Goal: Find specific page/section: Find specific page/section

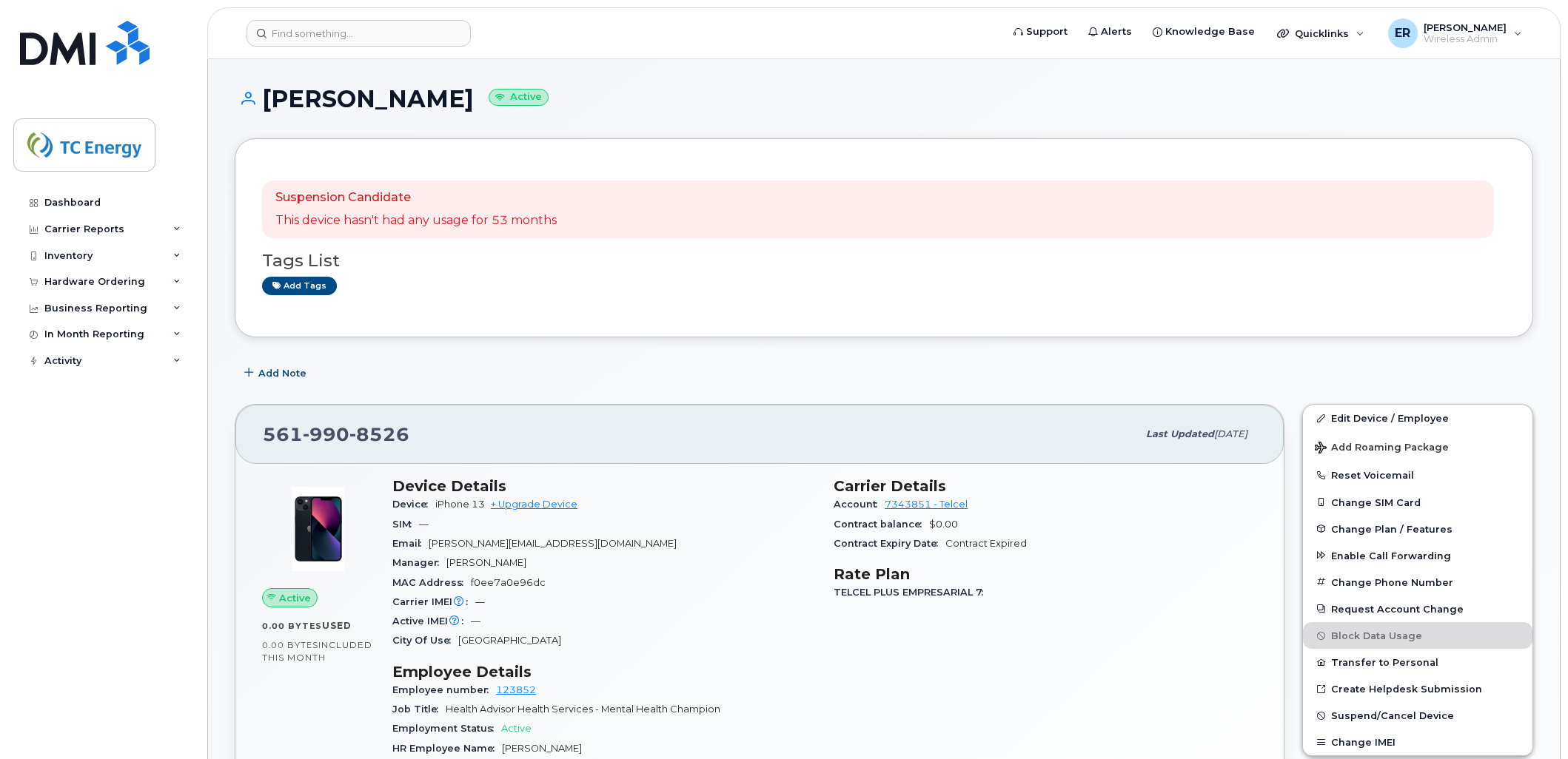
scroll to position [82, 0]
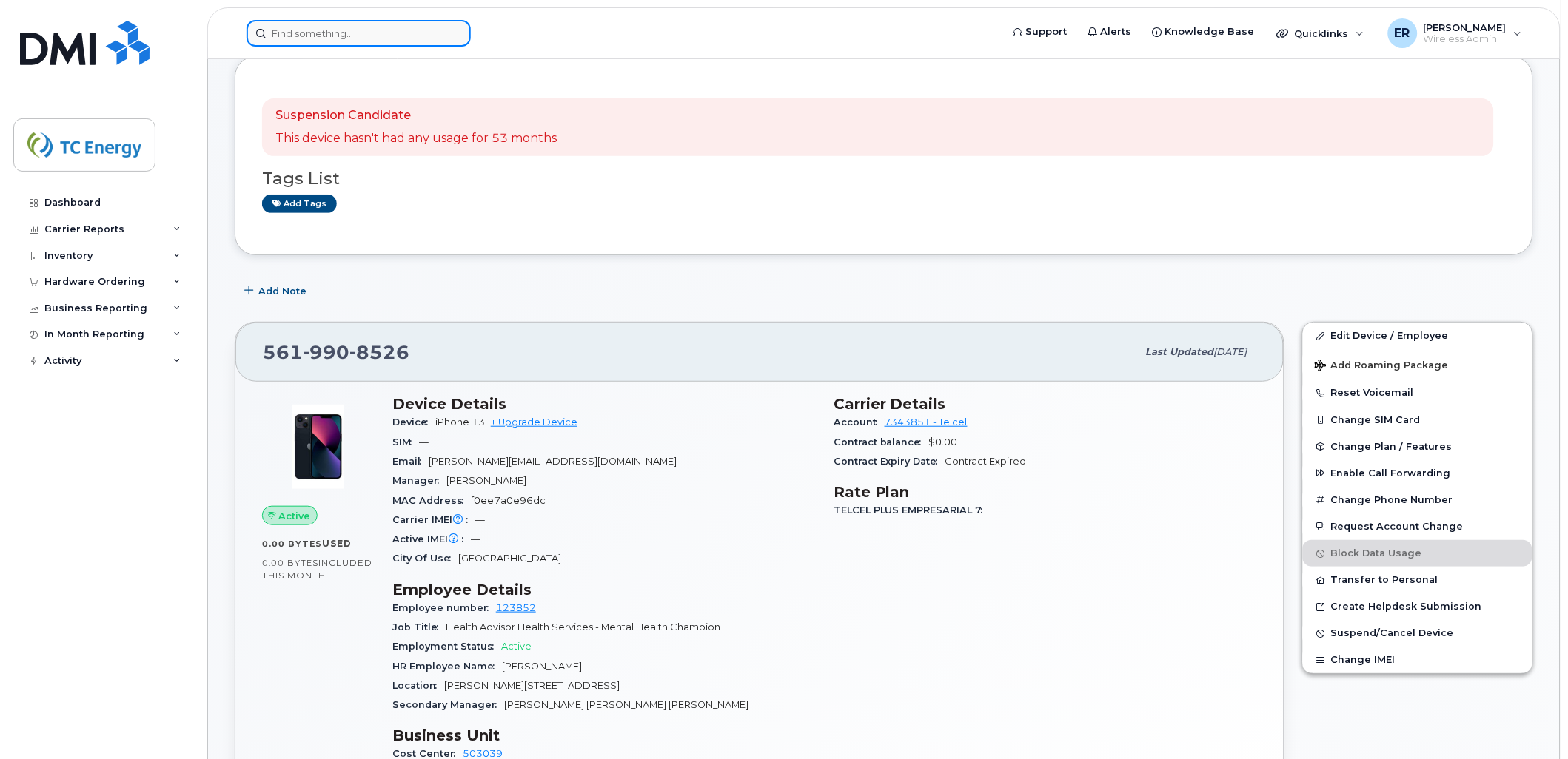
click at [413, 34] on input at bounding box center [358, 33] width 225 height 27
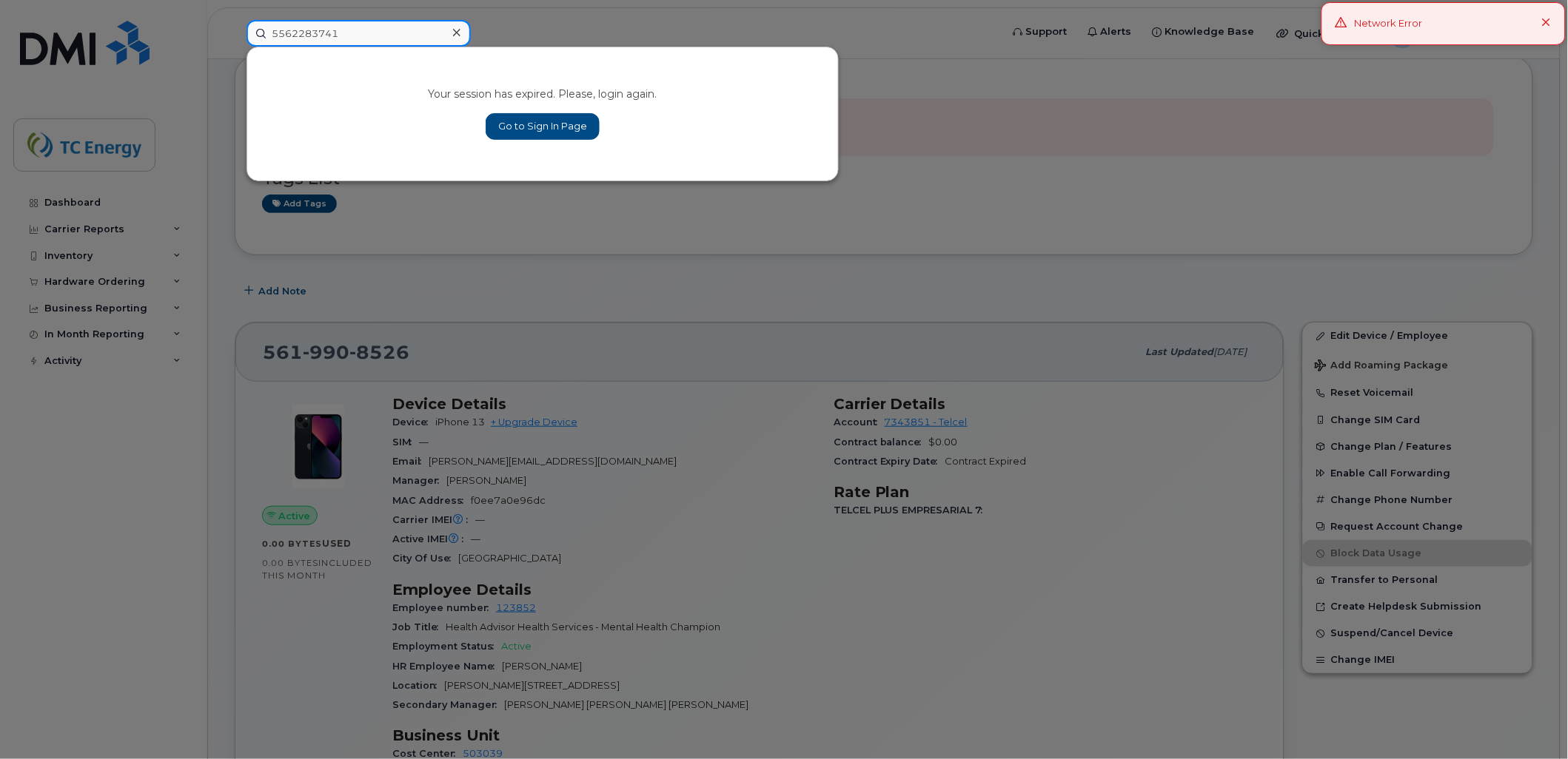
type input "5562283741"
click at [67, 49] on div at bounding box center [784, 379] width 1568 height 759
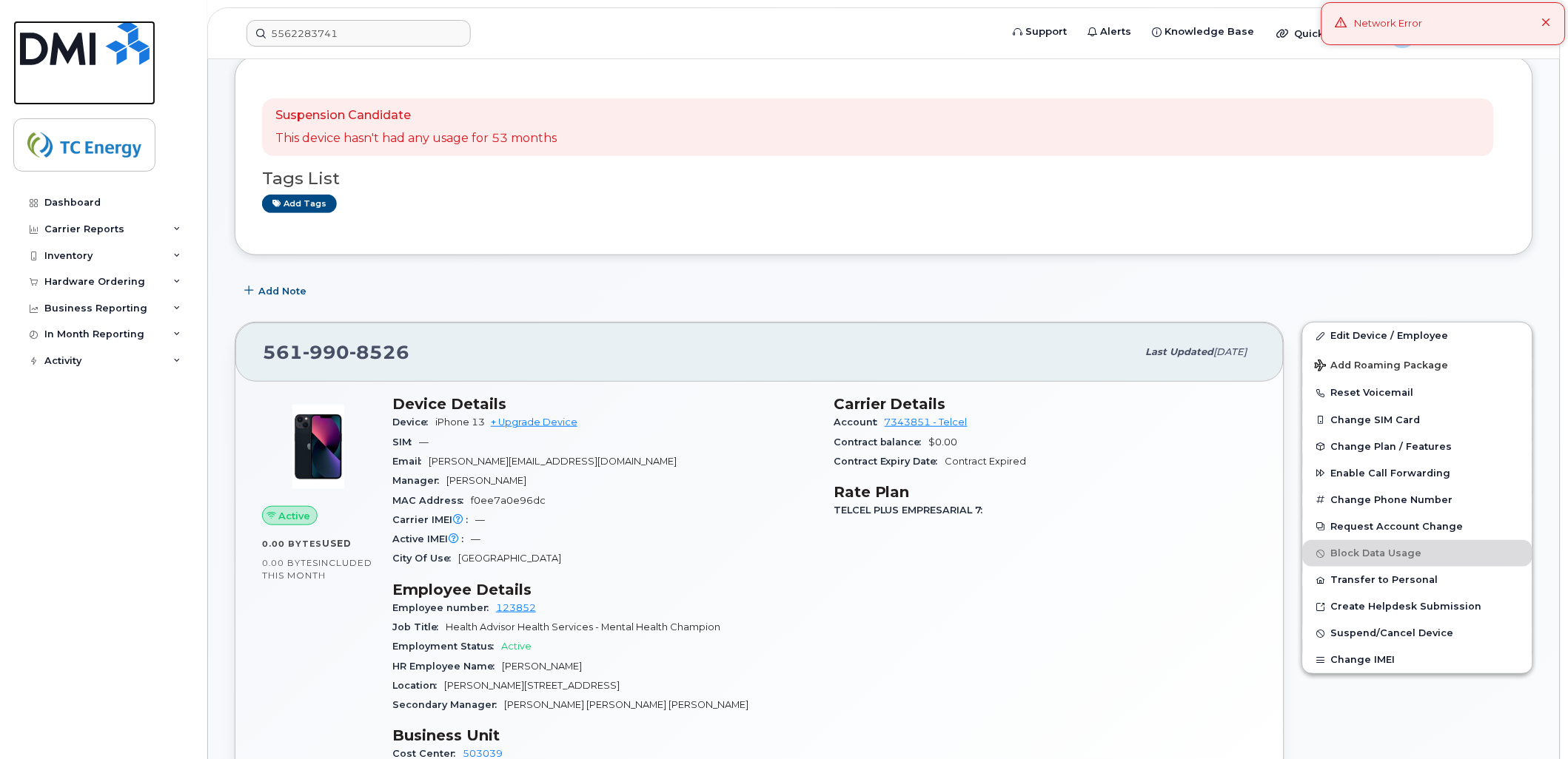
click at [86, 50] on img at bounding box center [84, 43] width 130 height 45
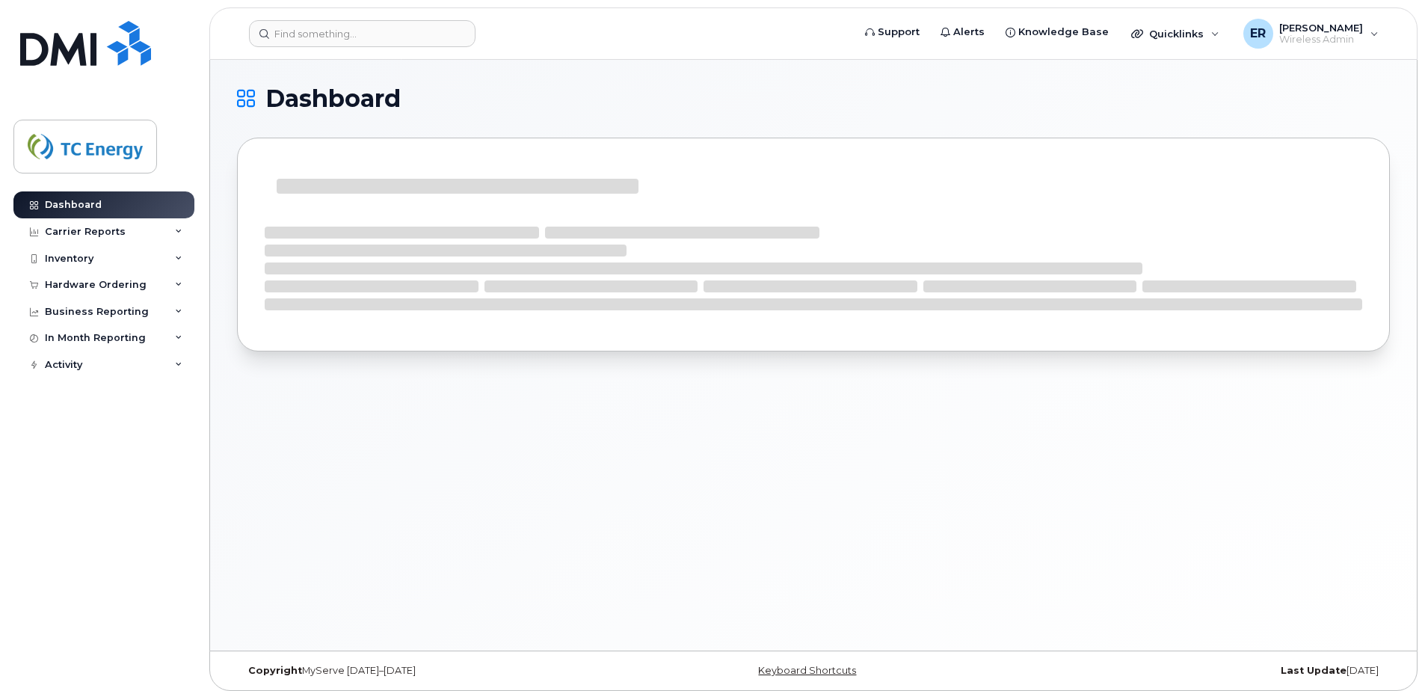
click at [360, 14] on header "Support Alerts Knowledge Base Quicklinks Suspend / Cancel Device Change SIM Car…" at bounding box center [813, 33] width 1209 height 52
click at [351, 42] on input at bounding box center [362, 33] width 227 height 27
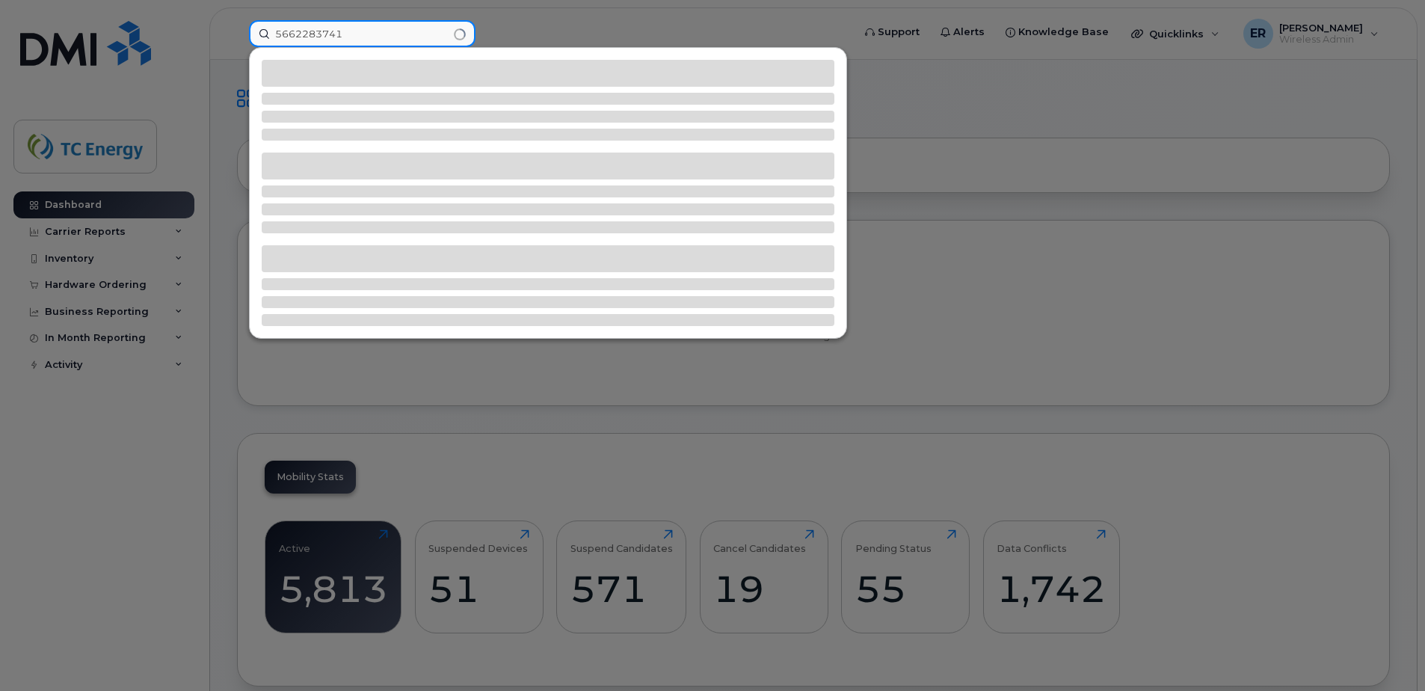
type input "5662283741"
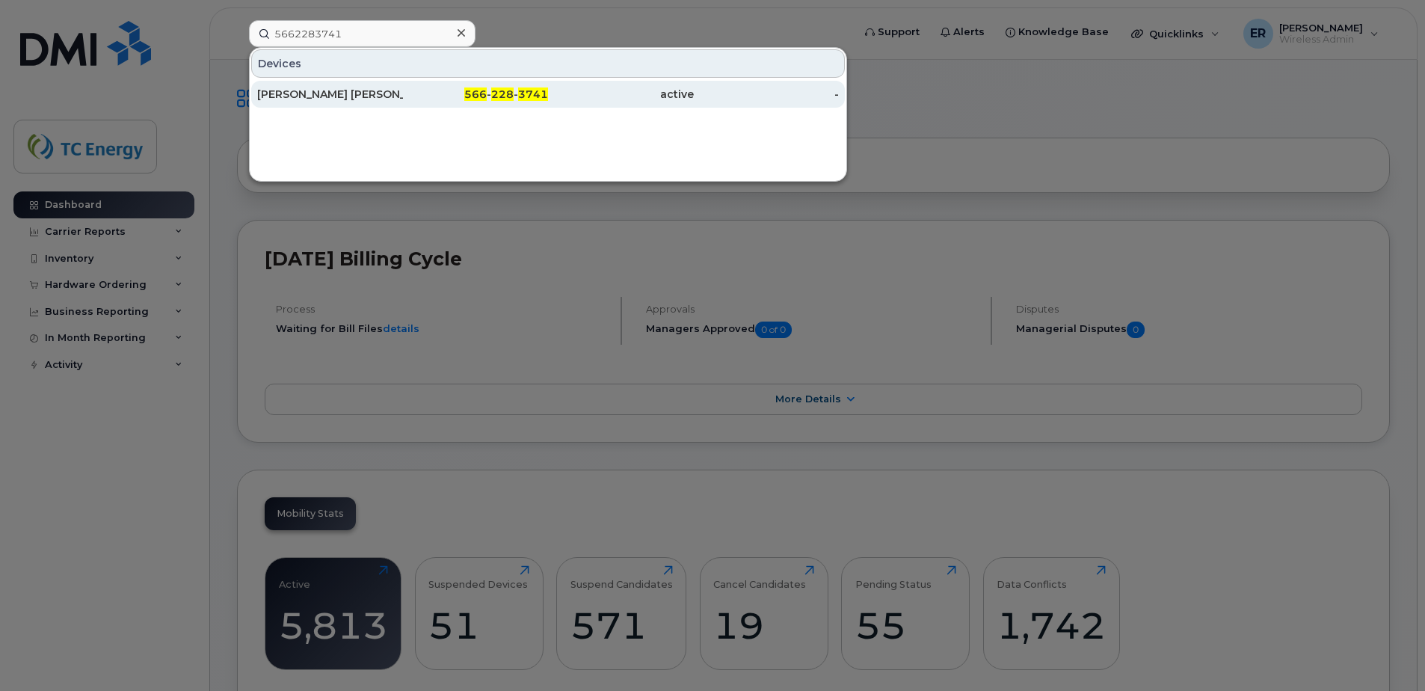
click at [383, 91] on div "Eric Rodriguez Romero" at bounding box center [330, 94] width 146 height 15
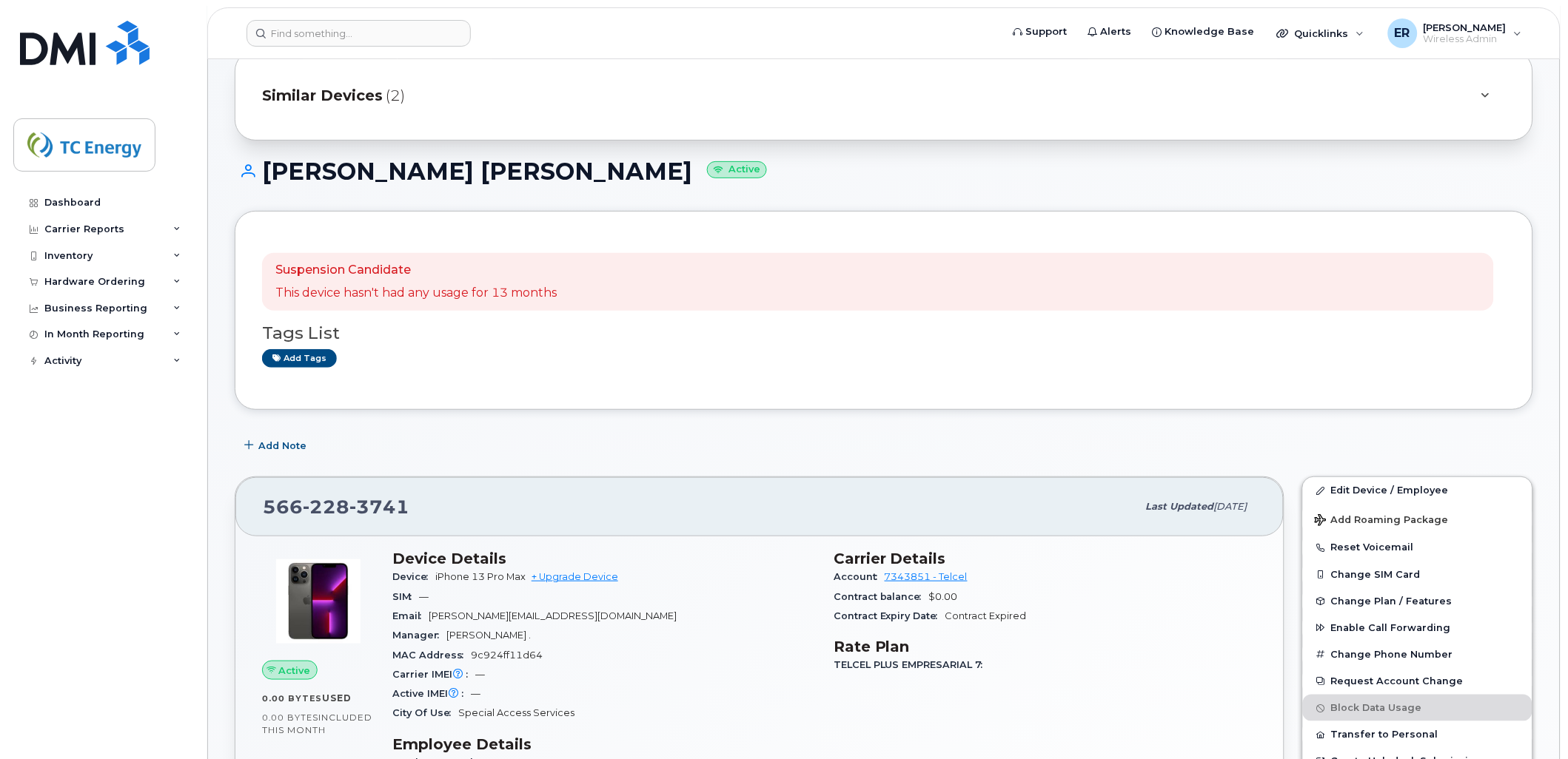
scroll to position [82, 0]
